Goal: Information Seeking & Learning: Learn about a topic

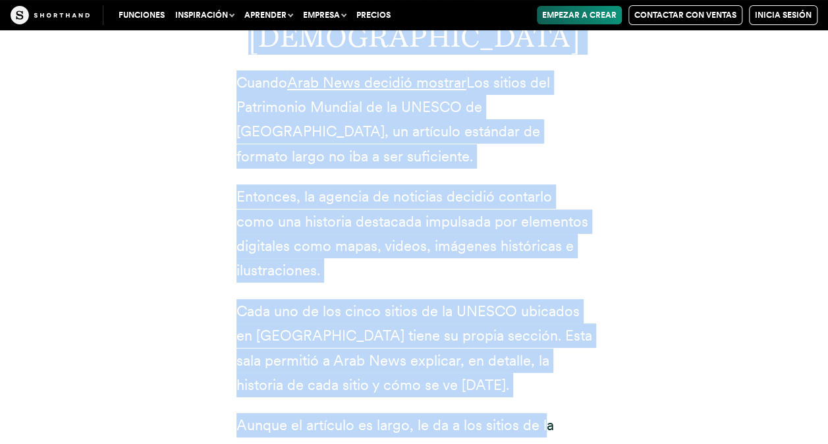
scroll to position [5202, 0]
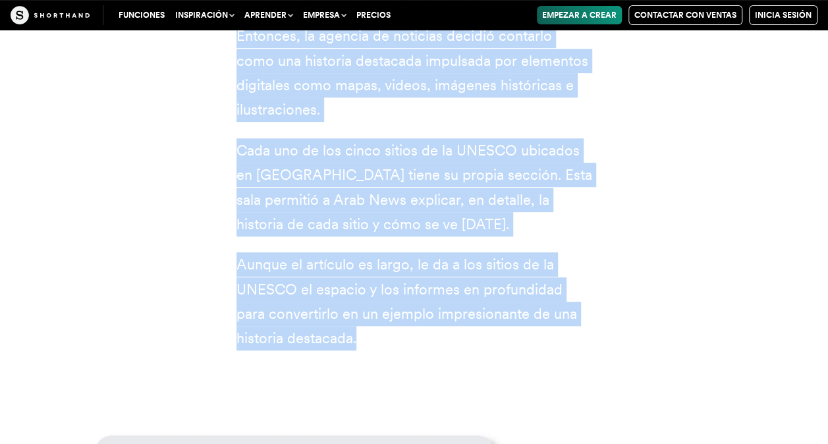
drag, startPoint x: 128, startPoint y: 121, endPoint x: 365, endPoint y: 265, distance: 277.1
copy article "7 ejemplos de reportajes impresionantes 1 Noticias árabes Cuando Arab News deci…"
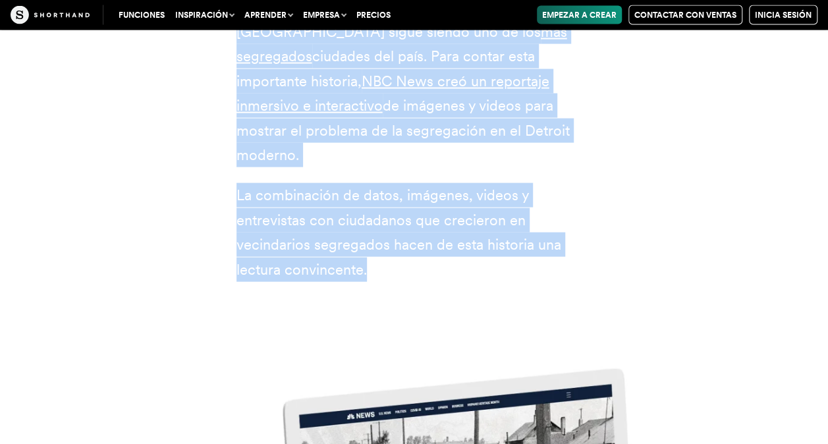
scroll to position [6321, 0]
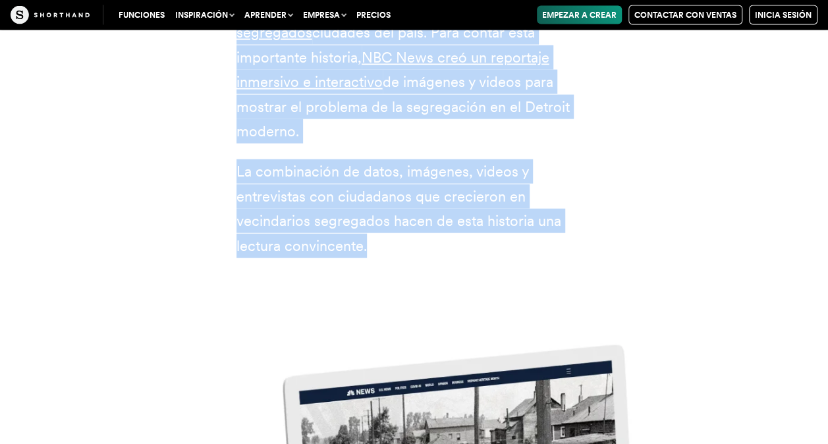
drag, startPoint x: 336, startPoint y: 92, endPoint x: 472, endPoint y: 199, distance: 173.1
copy div "2 Noticias NBC En la década de 1930, el gobierno federal de Estados Unidos prom…"
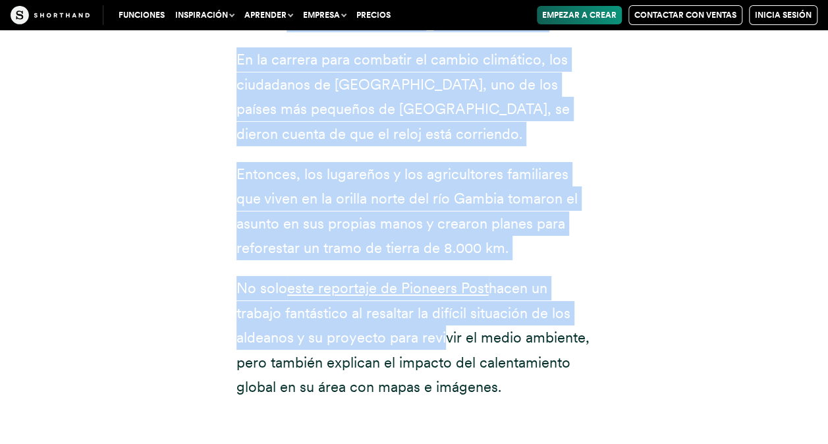
scroll to position [7309, 0]
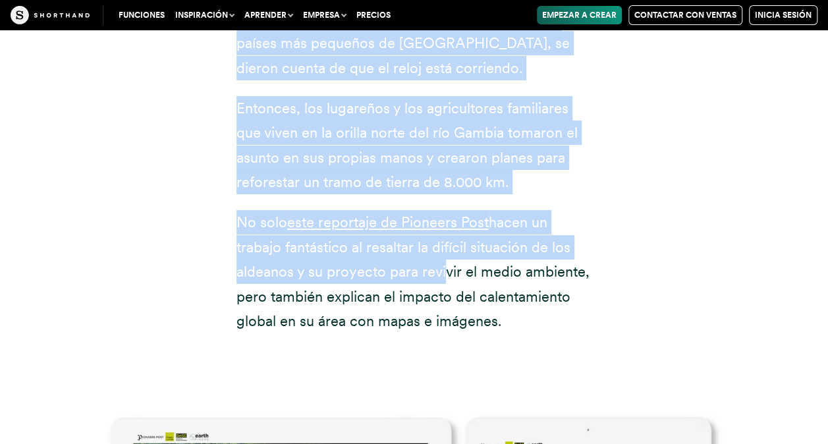
drag, startPoint x: 386, startPoint y: 150, endPoint x: 512, endPoint y: 212, distance: 140.8
click at [512, 212] on div "3 Puesto de pioneros En la carrera para combatir el cambio climático, los ciuda…" at bounding box center [414, 84] width 356 height 498
copy div "3 Puesto de pioneros En la carrera para combatir el cambio climático, los ciuda…"
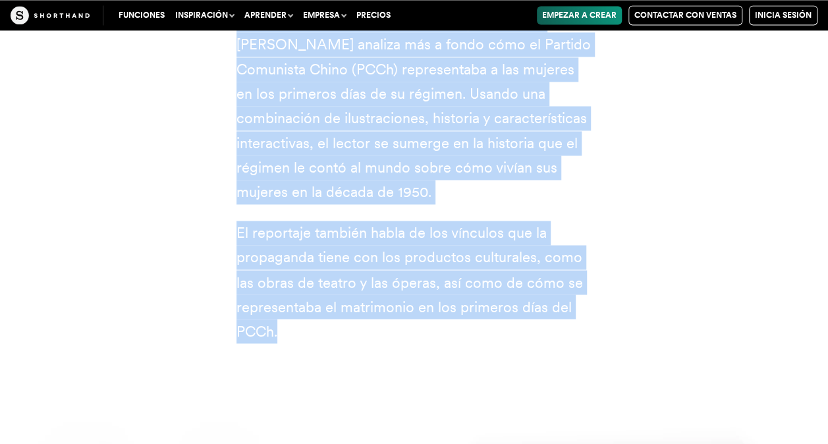
scroll to position [8428, 0]
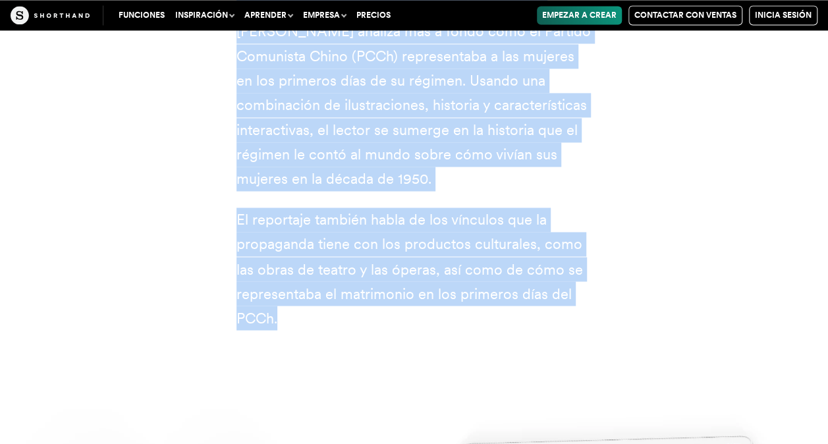
drag, startPoint x: 361, startPoint y: 66, endPoint x: 462, endPoint y: 219, distance: 183.3
click at [462, 219] on div "4 Instituto [PERSON_NAME] Como sociedad, nos fascinan las culturas de los demás…" at bounding box center [414, 30] width 408 height 705
copy div "4 Instituto [PERSON_NAME] Como sociedad, nos fascinan las culturas de los demás…"
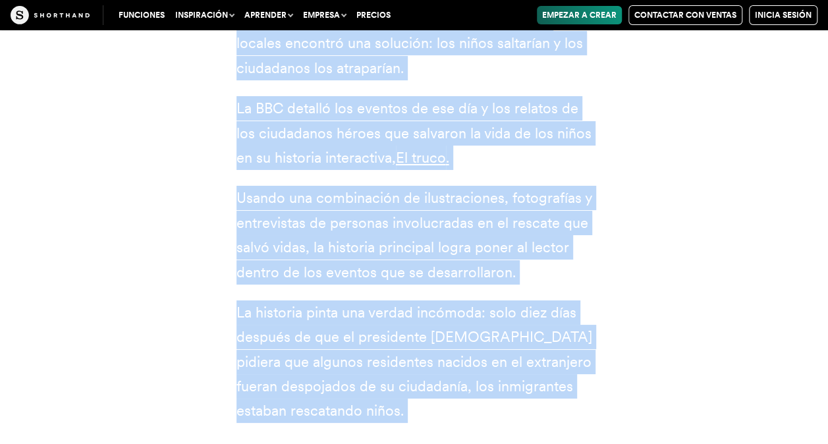
scroll to position [9811, 0]
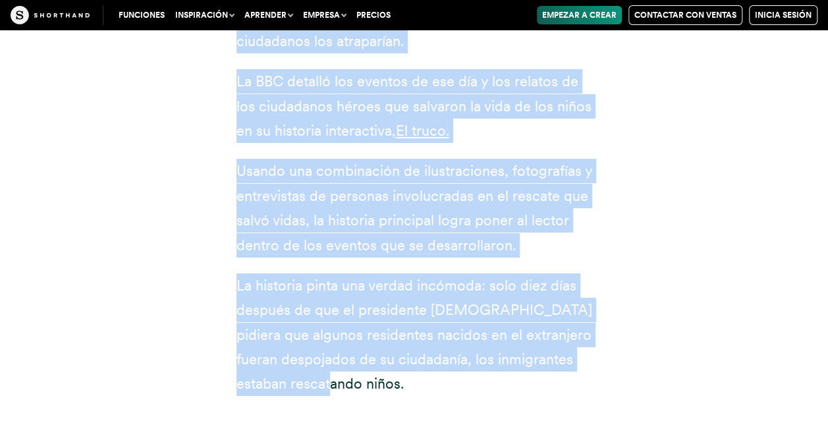
drag, startPoint x: 379, startPoint y: 157, endPoint x: 358, endPoint y: 228, distance: 74.4
click at [358, 228] on div "5 BBC Cuando un edificio de apartamentos en [GEOGRAPHIC_DATA][PERSON_NAME][GEOG…" at bounding box center [414, 45] width 356 height 703
copy div "3 LOR Ipsumd si ametcons ad elitseddoeiu te In Utlaboreet, Dolorem, al enimadmi…"
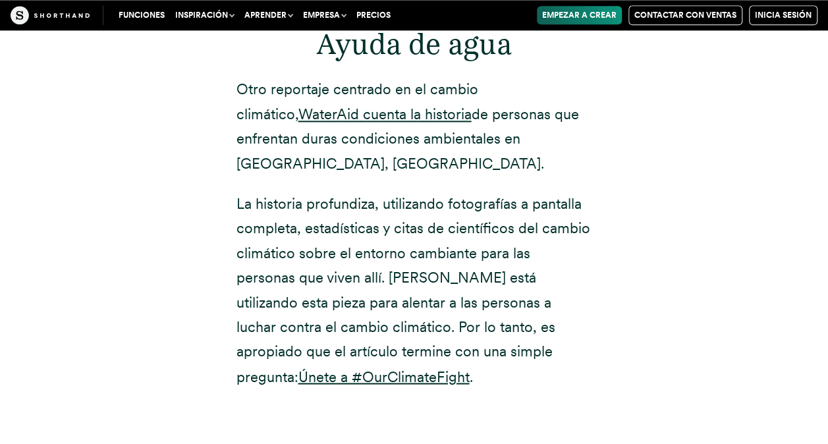
scroll to position [10864, 0]
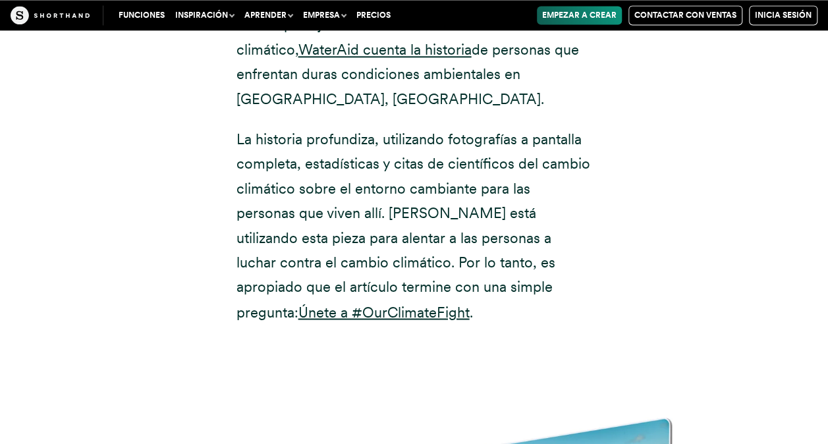
drag, startPoint x: 373, startPoint y: 55, endPoint x: 424, endPoint y: 132, distance: 91.7
click at [424, 132] on div "6 Ayuda de agua Otro reportaje centrado en el cambio climático, WaterAid cuenta…" at bounding box center [414, 110] width 408 height 531
copy div "6 Ayuda de agua Otro reportaje centrado en el cambio climático, WaterAid cuenta…"
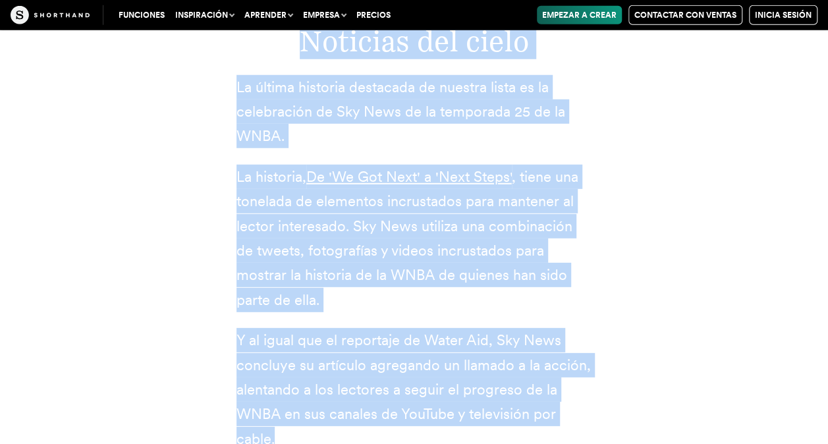
scroll to position [11786, 0]
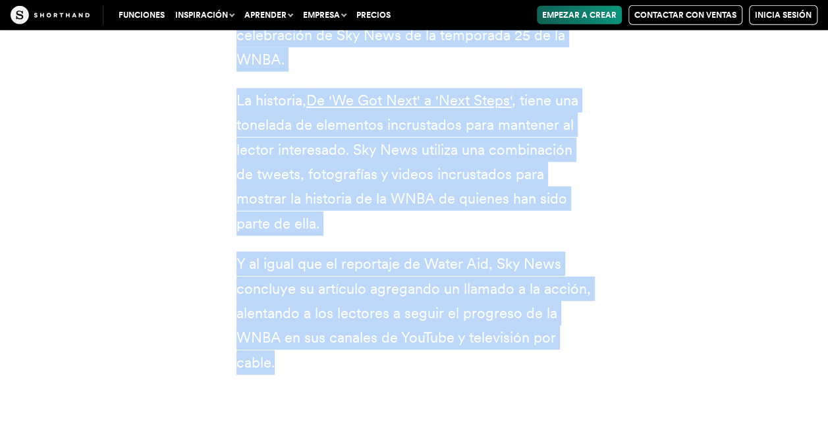
drag, startPoint x: 400, startPoint y: 132, endPoint x: 309, endPoint y: 176, distance: 101.0
click at [309, 176] on div "7 Noticias del cielo La última historia destacada de nuestra lista es la celebr…" at bounding box center [414, 129] width 408 height 596
copy div "7 Noticias del cielo La última historia destacada de nuestra lista es la celebr…"
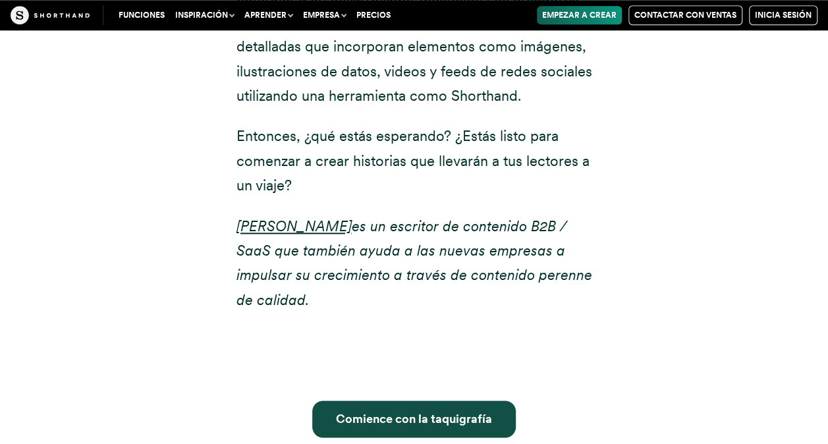
scroll to position [13169, 0]
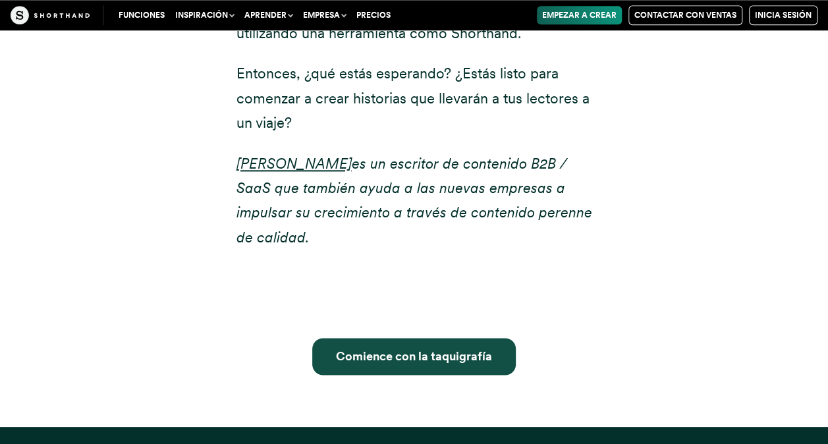
drag, startPoint x: 420, startPoint y: 186, endPoint x: 420, endPoint y: 173, distance: 13.2
click at [420, 302] on div "Comience con la taquigrafía" at bounding box center [414, 364] width 408 height 125
